Goal: Task Accomplishment & Management: Use online tool/utility

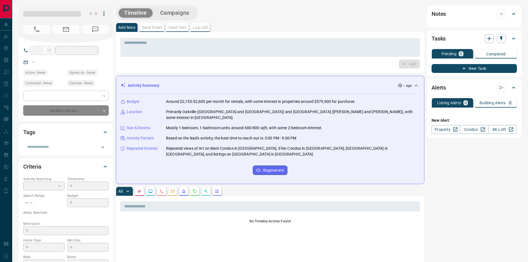
type input "**"
type input "**********"
type input "*"
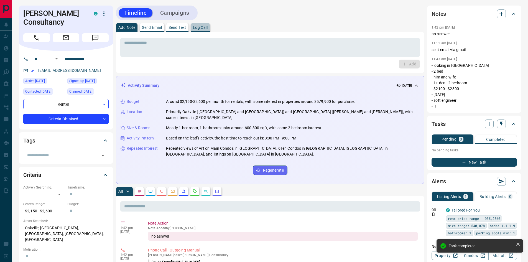
click at [205, 30] on button "Log Call" at bounding box center [200, 27] width 19 height 9
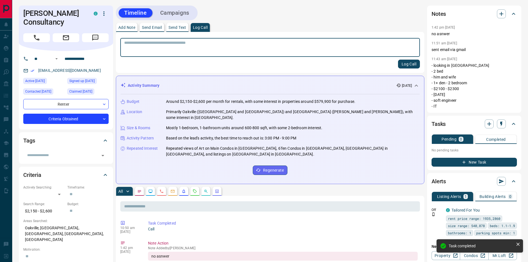
click at [205, 42] on textarea at bounding box center [270, 47] width 292 height 14
drag, startPoint x: 442, startPoint y: 102, endPoint x: 443, endPoint y: 109, distance: 7.3
click at [443, 109] on div "Notes 1:42 pm [DATE] no asnwer 11:51 am [DATE] sent email via gmail 11:43 am [D…" at bounding box center [474, 59] width 94 height 107
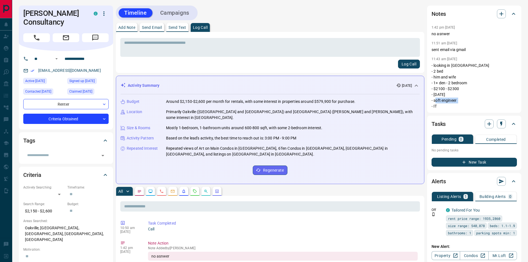
click at [443, 109] on p "- looking in [GEOGRAPHIC_DATA] - 2 bed - him and wife - 1+ den - 2 bedroom - $2…" at bounding box center [474, 86] width 85 height 47
drag, startPoint x: 443, startPoint y: 109, endPoint x: 439, endPoint y: 62, distance: 47.1
click at [439, 62] on div "11:43 am [DATE] Pin - looking in [GEOGRAPHIC_DATA] - 2 bed - him and wife - 1+ …" at bounding box center [474, 82] width 85 height 54
click at [432, 58] on p "11:43 am [DATE]" at bounding box center [445, 59] width 26 height 4
drag, startPoint x: 448, startPoint y: 110, endPoint x: 430, endPoint y: 65, distance: 48.8
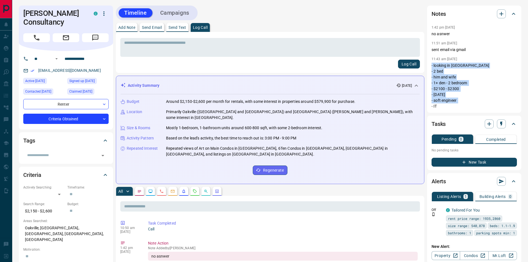
click at [430, 65] on div "Notes 1:42 pm [DATE] no asnwer 11:51 am [DATE] sent email via gmail 11:43 am [D…" at bounding box center [474, 59] width 94 height 107
click at [440, 105] on p "- looking in [GEOGRAPHIC_DATA] - 2 bed - him and wife - 1+ den - 2 bedroom - $2…" at bounding box center [474, 86] width 85 height 47
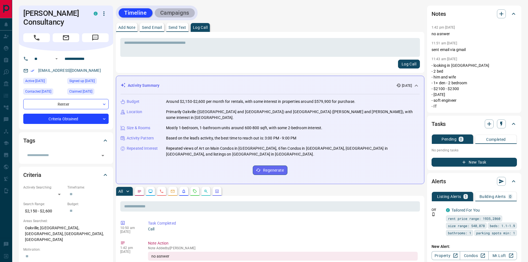
click at [166, 12] on button "Campaigns" at bounding box center [175, 12] width 40 height 9
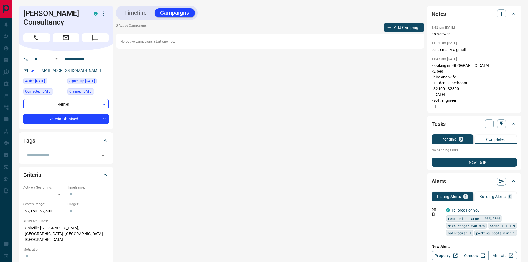
click at [130, 15] on button "Timeline" at bounding box center [136, 12] width 34 height 9
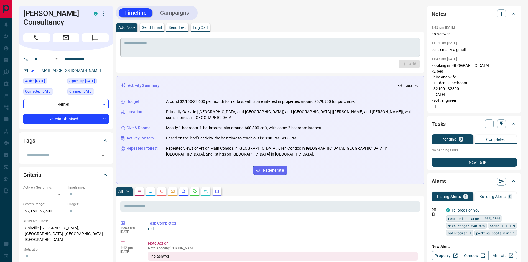
click at [145, 53] on textarea at bounding box center [270, 47] width 292 height 14
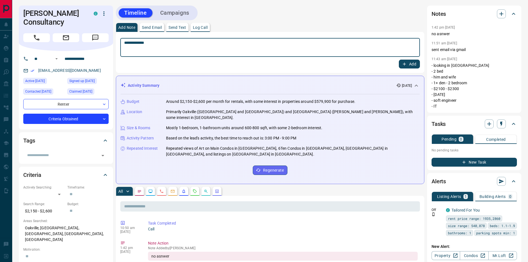
type textarea "**********"
click at [412, 68] on button "Add" at bounding box center [409, 64] width 21 height 9
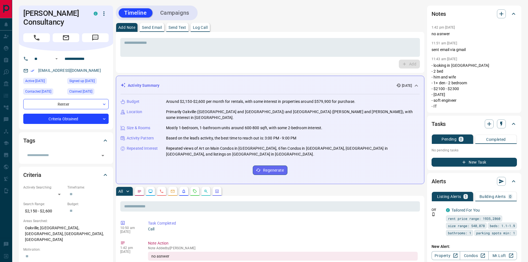
click at [85, 127] on div "**********" at bounding box center [66, 90] width 94 height 78
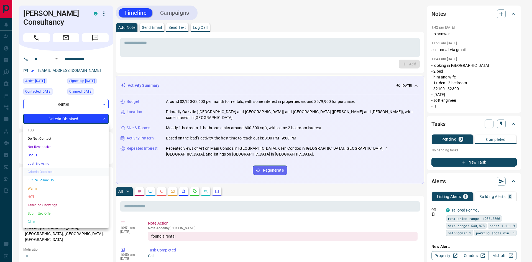
click at [40, 180] on li "Future Follow Up" at bounding box center [65, 180] width 85 height 8
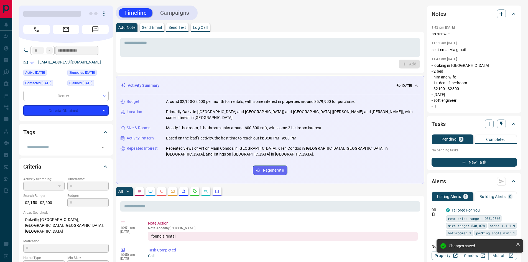
type input "*"
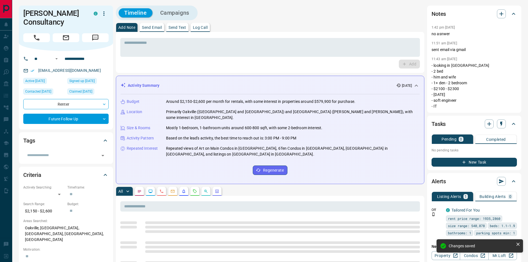
click at [172, 10] on button "Campaigns" at bounding box center [175, 12] width 40 height 9
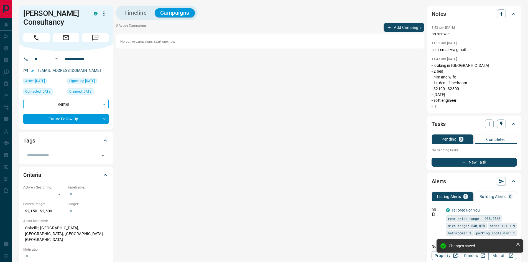
click at [130, 12] on button "Timeline" at bounding box center [136, 12] width 34 height 9
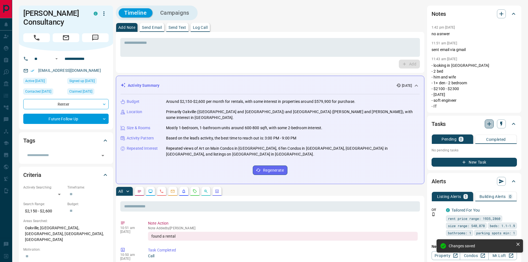
click at [491, 125] on icon "button" at bounding box center [489, 124] width 7 height 7
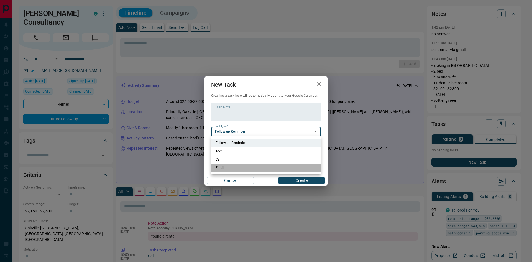
click at [219, 167] on li "Email" at bounding box center [266, 168] width 110 height 8
type input "**********"
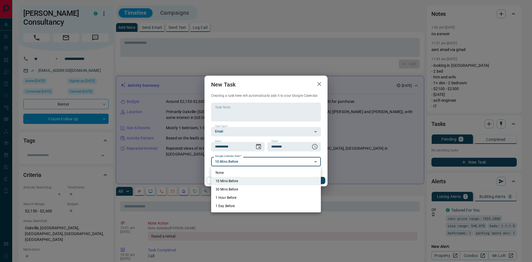
click at [222, 171] on li "None" at bounding box center [266, 173] width 110 height 8
type input "*"
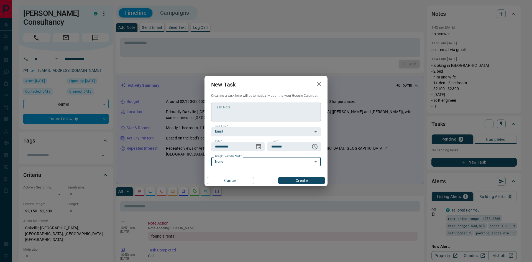
click at [229, 116] on textarea "Task Note" at bounding box center [266, 112] width 102 height 14
type textarea "*"
type textarea "**********"
click at [256, 146] on icon "Choose date, selected date is Sep 16, 2025" at bounding box center [258, 146] width 7 height 7
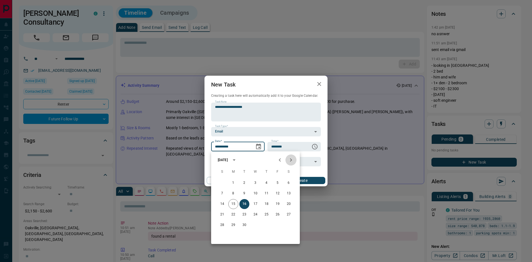
click at [289, 160] on icon "Next month" at bounding box center [291, 160] width 7 height 7
click at [253, 193] on button "8" at bounding box center [256, 193] width 10 height 10
type input "**********"
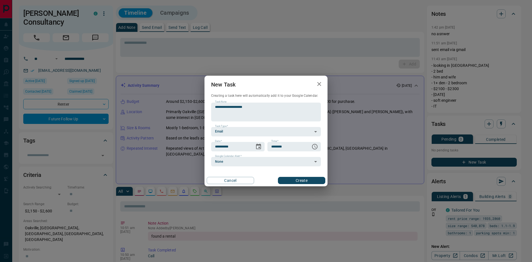
click at [304, 181] on button "Create" at bounding box center [301, 180] width 47 height 7
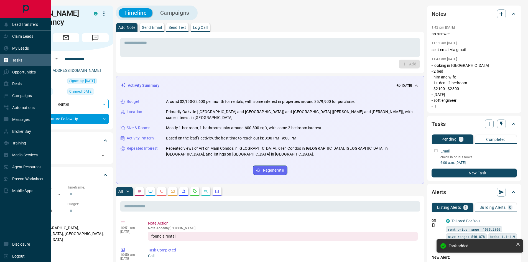
click at [14, 58] on p "Tasks" at bounding box center [17, 60] width 10 height 4
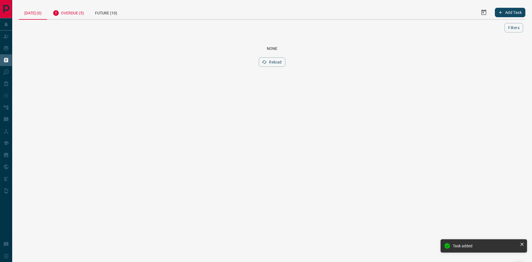
click at [73, 16] on div "Overdue (5)" at bounding box center [68, 13] width 42 height 14
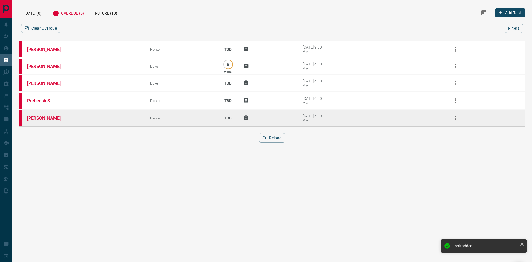
click at [33, 118] on link "[PERSON_NAME]" at bounding box center [48, 118] width 42 height 5
